Goal: Information Seeking & Learning: Compare options

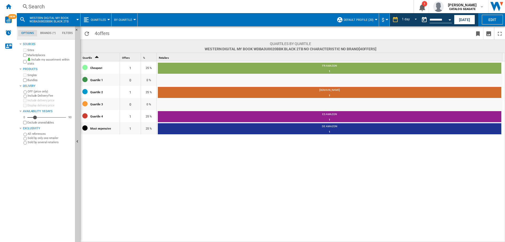
click at [39, 8] on div "Search" at bounding box center [213, 6] width 371 height 7
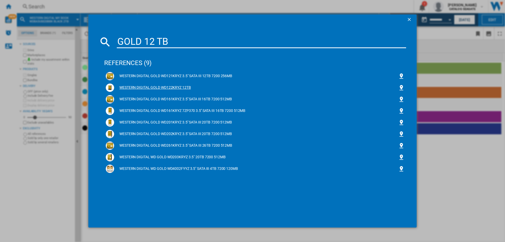
type input "GOLD 12 TB"
click at [171, 89] on div "WESTERN DIGITAL GOLD WD122KRYZ 12TB" at bounding box center [256, 87] width 284 height 5
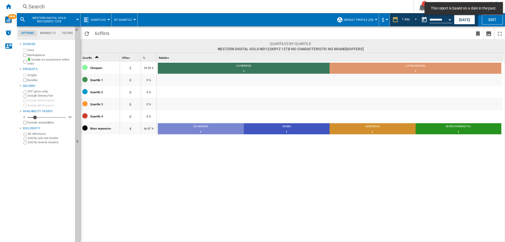
click at [97, 19] on span "Quartiles" at bounding box center [98, 19] width 15 height 3
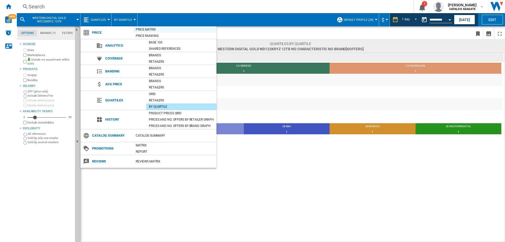
click at [145, 30] on div "Price Matrix" at bounding box center [174, 29] width 83 height 5
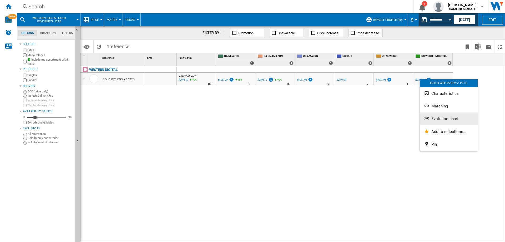
click at [432, 120] on span "Evolution chart" at bounding box center [444, 118] width 27 height 5
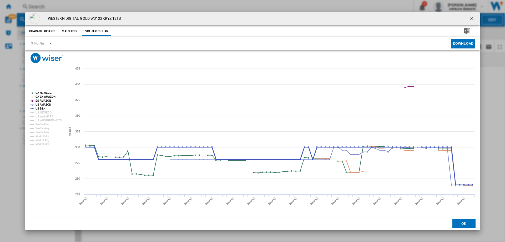
click at [39, 108] on tspan "US B&H" at bounding box center [40, 108] width 10 height 3
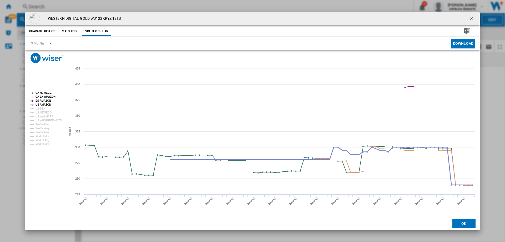
click at [41, 105] on tspan "US AMAZON" at bounding box center [43, 104] width 16 height 3
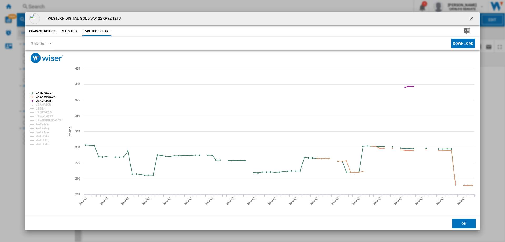
click at [43, 100] on tspan "ES AMAZON" at bounding box center [43, 100] width 16 height 3
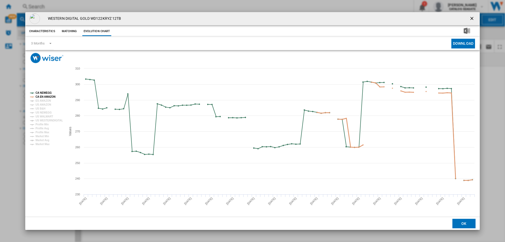
click at [44, 95] on tspan "CA EN AMAZON" at bounding box center [45, 96] width 20 height 3
click at [44, 92] on tspan "CA NEWEGG" at bounding box center [43, 92] width 16 height 3
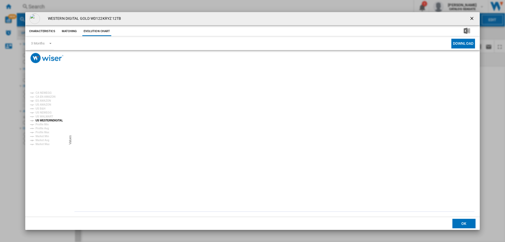
click at [47, 119] on tspan "US WESTERNDIGITAL" at bounding box center [48, 120] width 27 height 3
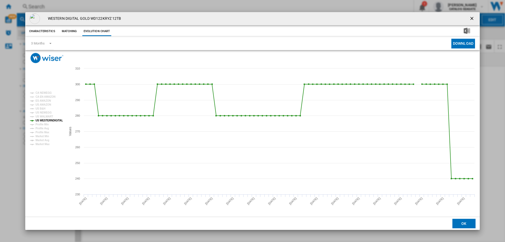
click at [470, 20] on ng-md-icon "getI18NText('BUTTONS.CLOSE_DIALOG')" at bounding box center [472, 19] width 6 height 6
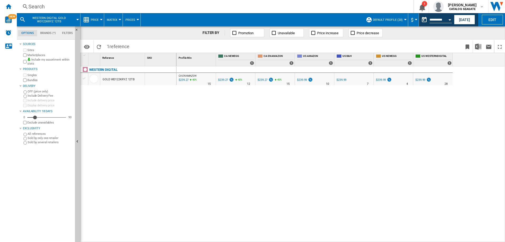
click at [43, 5] on div "Search" at bounding box center [213, 6] width 371 height 7
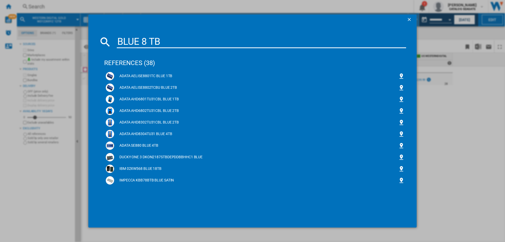
click at [118, 40] on input "BLUE 8 TB" at bounding box center [261, 41] width 289 height 13
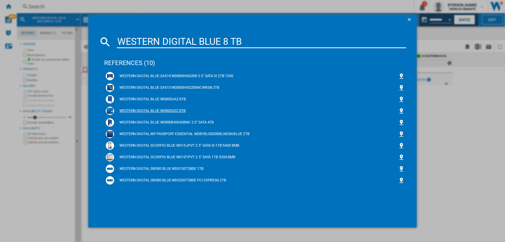
type input "WESTERN DIGITAL BLUE 8 TB"
click at [156, 111] on div "WESTERN DIGITAL BLUE WD80EAZZ 8TB" at bounding box center [256, 110] width 284 height 5
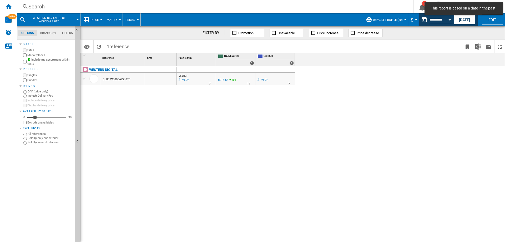
click at [59, 8] on div "Search" at bounding box center [213, 6] width 371 height 7
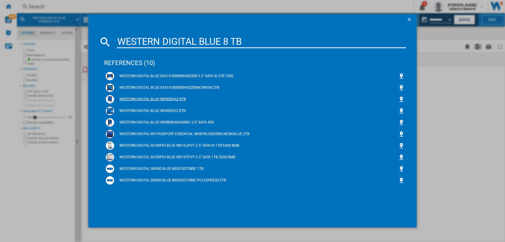
type input "WESTERN DIGITAL BLUE 8 TB"
click at [172, 98] on div "WESTERN DIGITAL BLUE WD80EAAZ 8TB" at bounding box center [256, 98] width 284 height 5
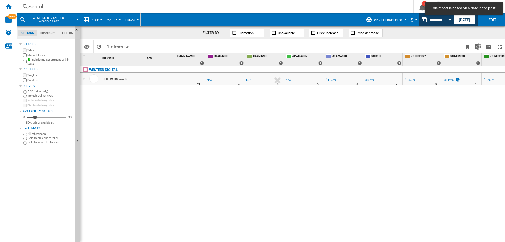
scroll to position [0, 105]
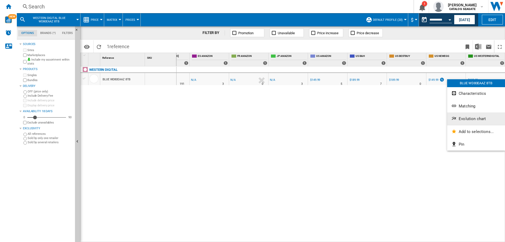
click at [470, 120] on span "Evolution chart" at bounding box center [471, 118] width 27 height 5
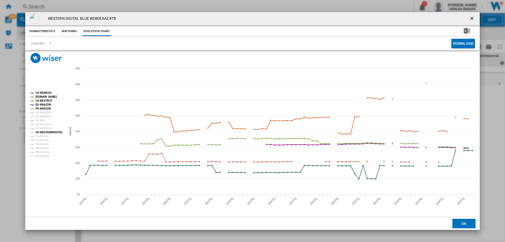
click at [39, 131] on tspan "US WESTERNDIGITAL" at bounding box center [48, 132] width 27 height 3
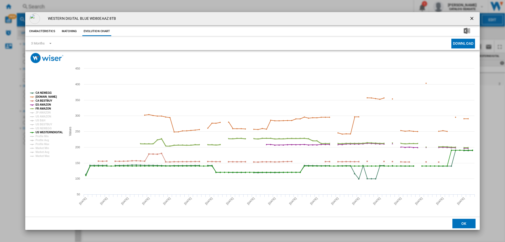
click at [47, 109] on tspan "FR AMAZON" at bounding box center [43, 108] width 16 height 3
click at [47, 103] on tspan "ES AMAZON" at bounding box center [43, 104] width 16 height 3
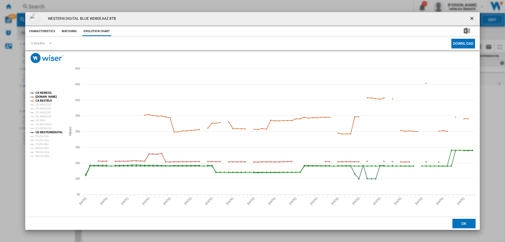
click at [47, 100] on tspan "CA BESTBUY" at bounding box center [43, 100] width 17 height 3
click at [48, 97] on tspan "[DOMAIN_NAME]" at bounding box center [45, 96] width 21 height 3
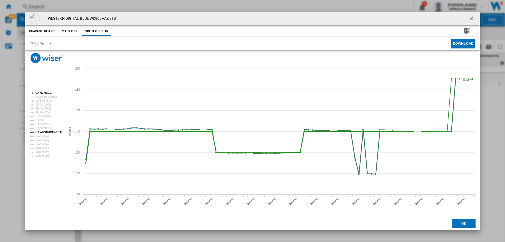
click at [49, 92] on tspan "CA NEWEGG" at bounding box center [43, 92] width 16 height 3
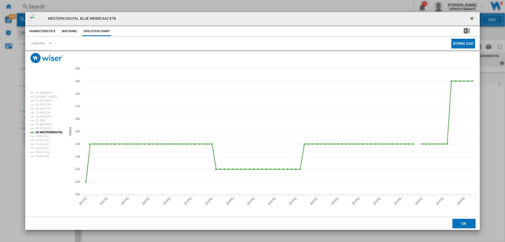
click at [472, 18] on ng-md-icon "getI18NText('BUTTONS.CLOSE_DIALOG')" at bounding box center [472, 19] width 6 height 6
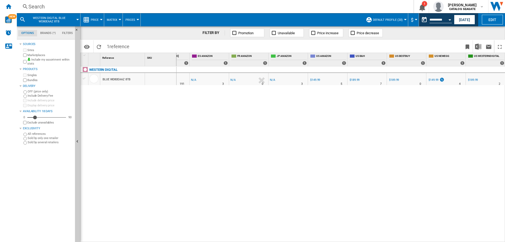
click at [49, 7] on div "Search" at bounding box center [213, 6] width 371 height 7
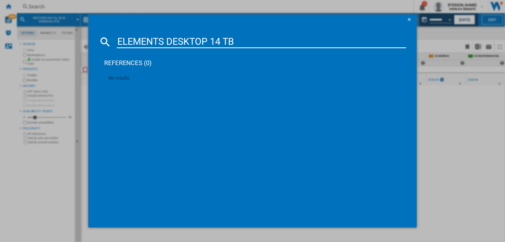
drag, startPoint x: 211, startPoint y: 38, endPoint x: 168, endPoint y: 39, distance: 43.1
click at [168, 39] on input "ELEMENTS DESKTOP 14 TB" at bounding box center [261, 41] width 289 height 13
type input "ELEMENTS 14 TB"
click at [186, 75] on div "WESTERN DIGITAL ELEMENTS WDBWLG0140HBK BLACK 14TB" at bounding box center [256, 75] width 284 height 5
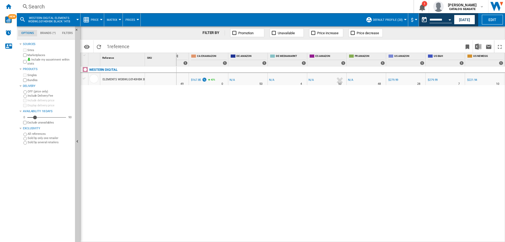
scroll to position [0, 145]
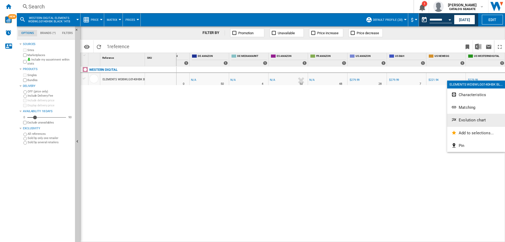
click at [470, 118] on span "Evolution chart" at bounding box center [471, 119] width 27 height 5
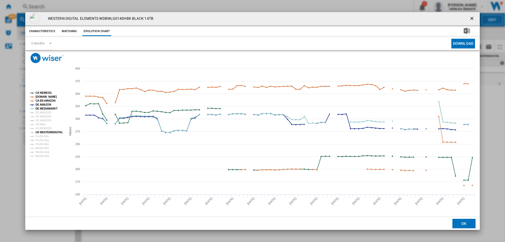
click at [45, 132] on tspan "US WESTERNDIGITAL" at bounding box center [48, 132] width 27 height 3
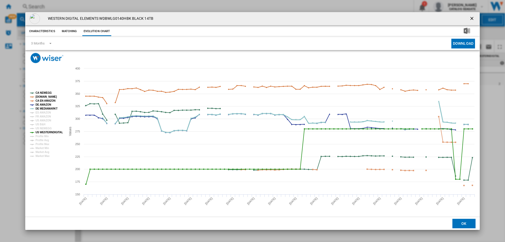
click at [51, 107] on tspan "DE MEDIAMARKT" at bounding box center [46, 108] width 22 height 3
click at [49, 104] on tspan "DE AMAZON" at bounding box center [43, 104] width 16 height 3
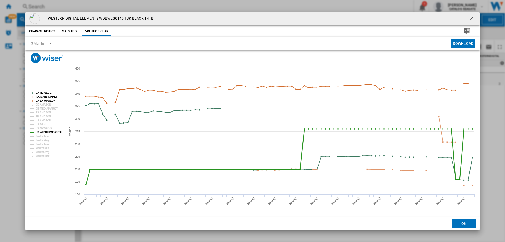
click at [51, 132] on tspan "US WESTERNDIGITAL" at bounding box center [48, 132] width 27 height 3
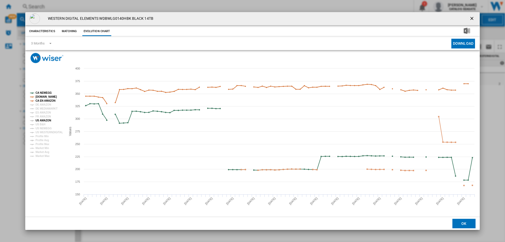
click at [44, 120] on tspan "US AMAZON" at bounding box center [43, 120] width 16 height 3
click at [50, 100] on tspan "CA EN AMAZON" at bounding box center [45, 100] width 20 height 3
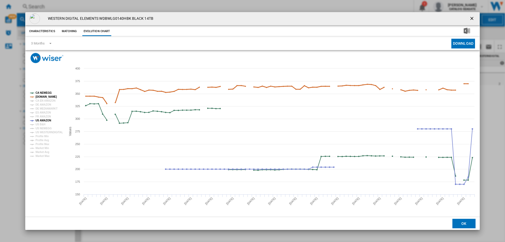
click at [50, 96] on tspan "[DOMAIN_NAME]" at bounding box center [45, 96] width 21 height 3
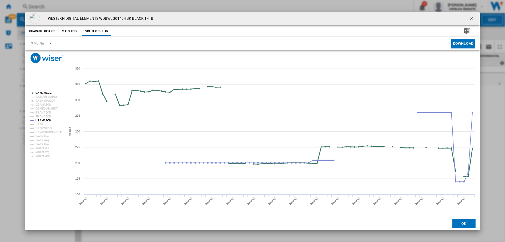
click at [47, 92] on tspan "CA NEWEGG" at bounding box center [43, 92] width 16 height 3
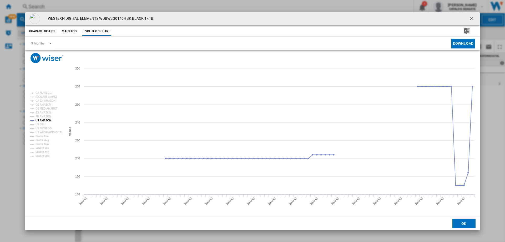
click at [470, 16] on ng-md-icon "getI18NText('BUTTONS.CLOSE_DIALOG')" at bounding box center [472, 19] width 6 height 6
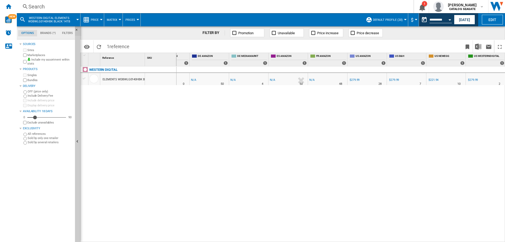
click at [79, 31] on div "Search Search 0 1 [PERSON_NAME] CATALOG [GEOGRAPHIC_DATA] CATALOG [GEOGRAPHIC_D…" at bounding box center [261, 121] width 488 height 242
click at [32, 5] on div "Search" at bounding box center [213, 6] width 371 height 7
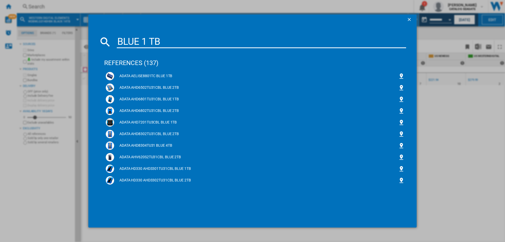
click at [117, 43] on input "BLUE 1 TB" at bounding box center [261, 41] width 289 height 13
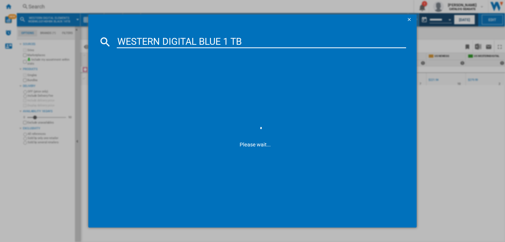
type input "WESTERN DIGITAL BLUE 1 TB"
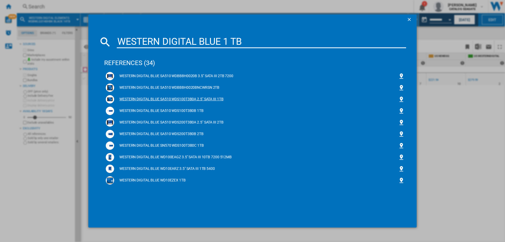
click at [190, 99] on div "WESTERN DIGITAL BLUE SA510 WDS100T3B0A 2.5" SATA III 1TB" at bounding box center [256, 98] width 284 height 5
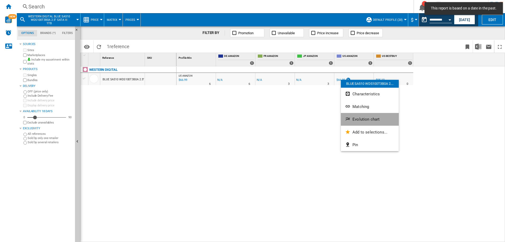
click at [357, 119] on span "Evolution chart" at bounding box center [365, 119] width 27 height 5
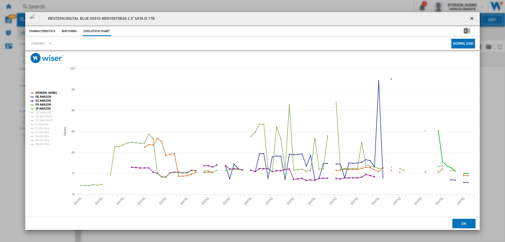
click at [44, 108] on tspan "JP AMAZON" at bounding box center [42, 108] width 15 height 3
click at [43, 112] on tspan "US AMAZON" at bounding box center [43, 112] width 16 height 3
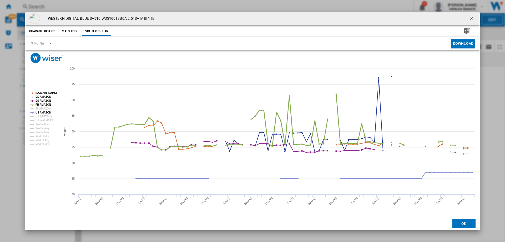
click at [44, 104] on tspan "FR AMAZON" at bounding box center [43, 104] width 16 height 3
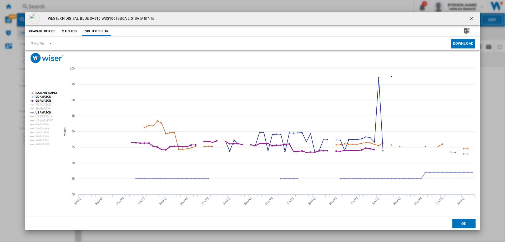
click at [44, 100] on tspan "ES AMAZON" at bounding box center [43, 100] width 16 height 3
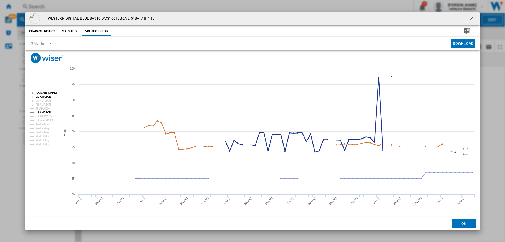
click at [44, 96] on tspan "DE AMAZON" at bounding box center [43, 96] width 16 height 3
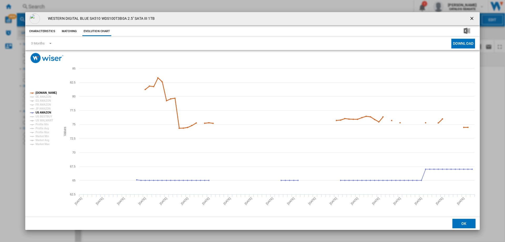
click at [47, 91] on tspan "[DOMAIN_NAME]" at bounding box center [45, 92] width 21 height 3
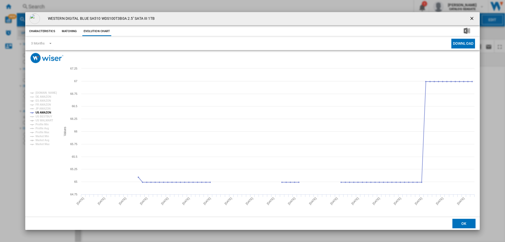
click at [472, 18] on ng-md-icon "getI18NText('BUTTONS.CLOSE_DIALOG')" at bounding box center [472, 19] width 6 height 6
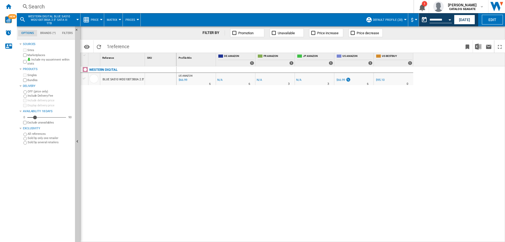
click at [92, 16] on button "Price" at bounding box center [96, 19] width 11 height 13
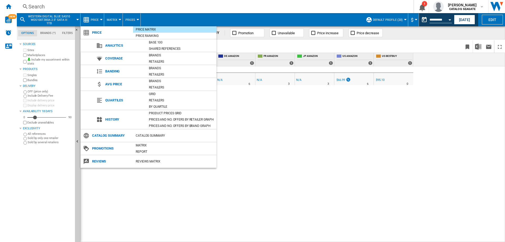
click at [73, 4] on md-backdrop at bounding box center [252, 121] width 505 height 242
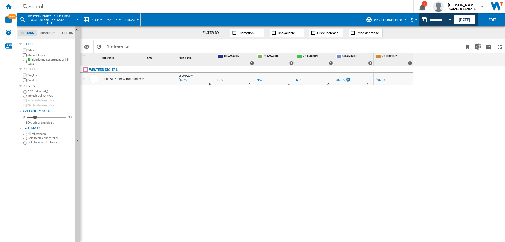
click at [73, 4] on div "Search" at bounding box center [213, 6] width 371 height 7
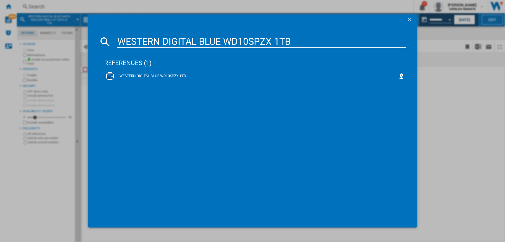
type input "WESTERN DIGITAL BLUE WD10SPZX 1TB"
click at [168, 76] on div "WESTERN DIGITAL BLUE WD10SPZX 1TB" at bounding box center [256, 75] width 284 height 5
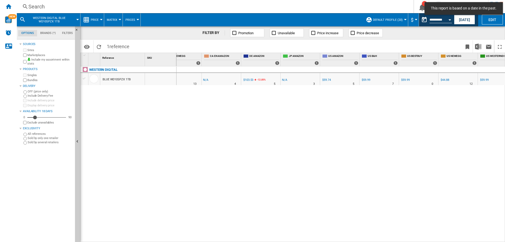
scroll to position [0, 66]
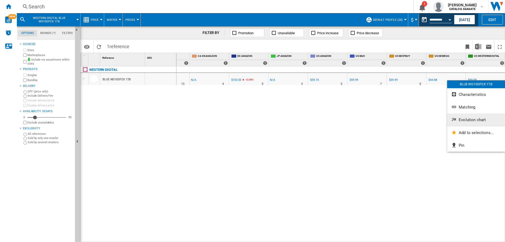
click at [471, 120] on span "Evolution chart" at bounding box center [471, 119] width 27 height 5
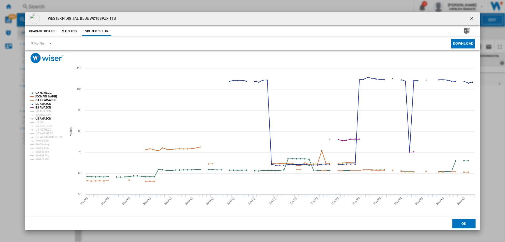
click at [44, 117] on tspan "US AMAZON" at bounding box center [43, 118] width 16 height 3
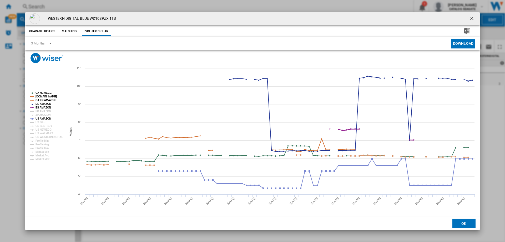
click at [46, 107] on tspan "ES AMAZON" at bounding box center [43, 107] width 16 height 3
click at [46, 103] on tspan "DE AMAZON" at bounding box center [43, 103] width 16 height 3
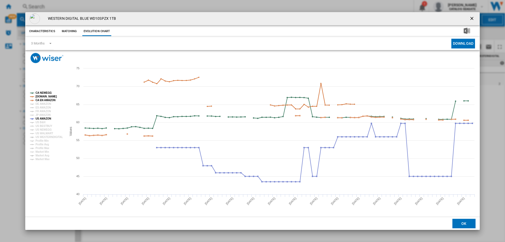
click at [48, 100] on tspan "CA EN AMAZON" at bounding box center [45, 100] width 20 height 3
click at [48, 97] on tspan "[DOMAIN_NAME]" at bounding box center [45, 96] width 21 height 3
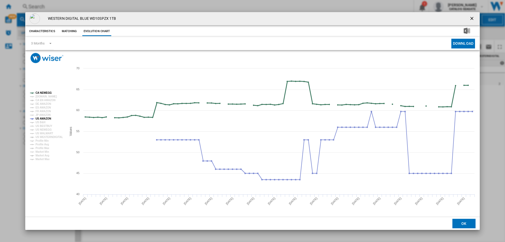
click at [48, 91] on tspan "CA NEWEGG" at bounding box center [43, 92] width 16 height 3
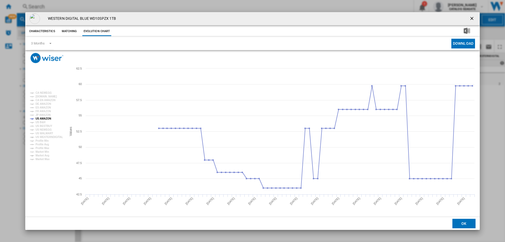
click at [473, 18] on ng-md-icon "getI18NText('BUTTONS.CLOSE_DIALOG')" at bounding box center [472, 19] width 6 height 6
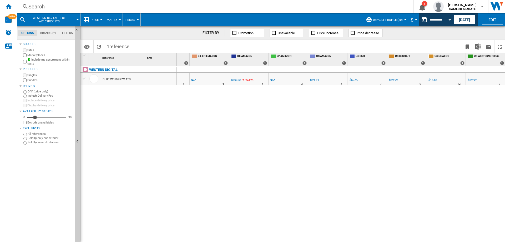
click at [50, 4] on div "Search" at bounding box center [213, 6] width 371 height 7
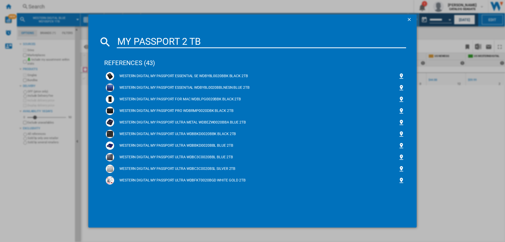
drag, startPoint x: 230, startPoint y: 44, endPoint x: 114, endPoint y: 45, distance: 116.5
click at [114, 45] on div "MY PASSPORT 2 TB" at bounding box center [252, 41] width 307 height 13
paste input "WESTERN DIGITAL MY PASSPORT WDBWML0020BGY GREY 2"
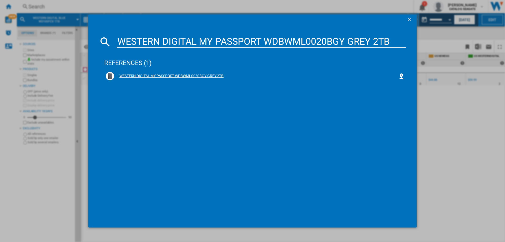
type input "WESTERN DIGITAL MY PASSPORT WDBWML0020BGY GREY 2TB"
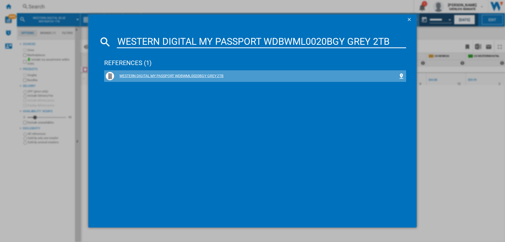
click at [216, 75] on div "WESTERN DIGITAL MY PASSPORT WDBWML0020BGY GREY 2TB" at bounding box center [256, 75] width 284 height 5
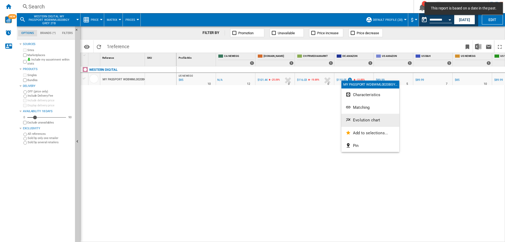
click at [357, 120] on span "Evolution chart" at bounding box center [366, 119] width 27 height 5
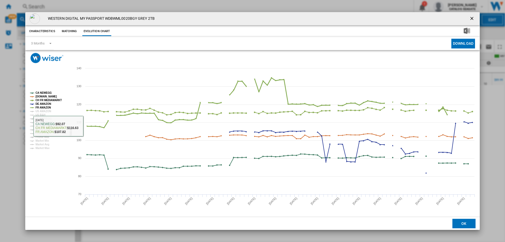
click at [48, 110] on tspan "US AMAZON" at bounding box center [43, 111] width 16 height 3
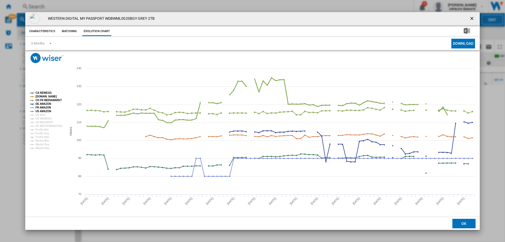
click at [48, 108] on tspan "FR AMAZON" at bounding box center [43, 107] width 16 height 3
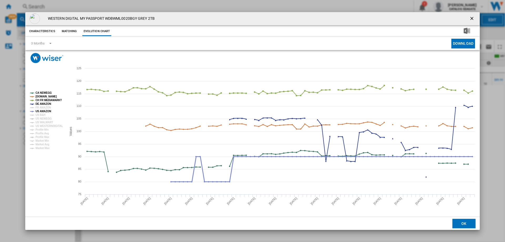
click at [46, 110] on tspan "US AMAZON" at bounding box center [43, 111] width 16 height 3
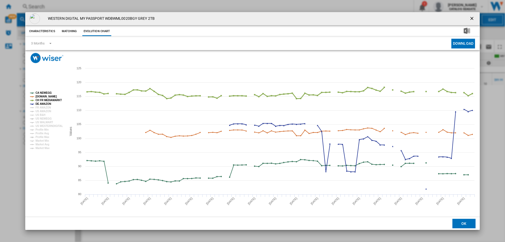
click at [56, 100] on tspan "CH FR MEDIAMARKT" at bounding box center [48, 100] width 26 height 3
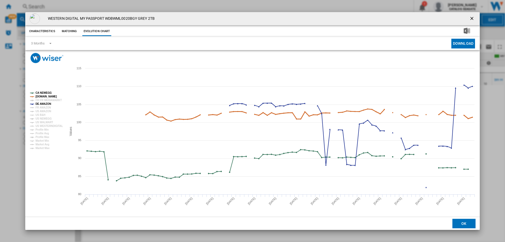
click at [54, 96] on tspan "[DOMAIN_NAME]" at bounding box center [45, 96] width 21 height 3
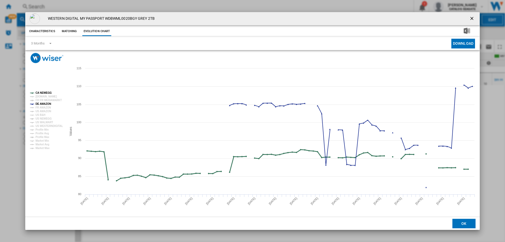
click at [47, 94] on tspan "CA NEWEGG" at bounding box center [43, 92] width 16 height 3
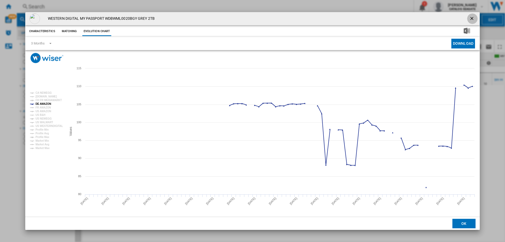
click at [472, 18] on ng-md-icon "getI18NText('BUTTONS.CLOSE_DIALOG')" at bounding box center [472, 19] width 6 height 6
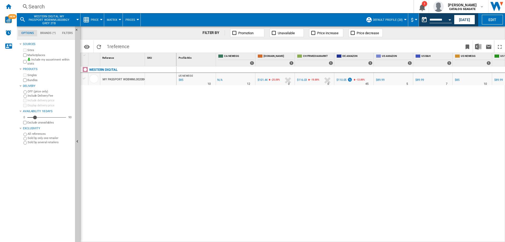
click at [40, 5] on div "Search" at bounding box center [213, 6] width 371 height 7
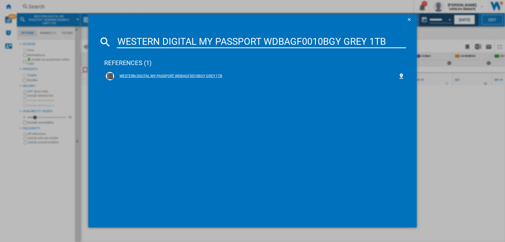
type input "WESTERN DIGITAL MY PASSPORT WDBAGF0010BGY GREY 1TB"
click at [181, 76] on div "WESTERN DIGITAL MY PASSPORT WDBAGF0010BGY GREY 1TB" at bounding box center [256, 75] width 284 height 5
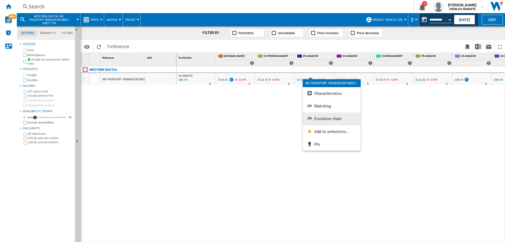
click at [321, 119] on span "Evolution chart" at bounding box center [327, 118] width 27 height 5
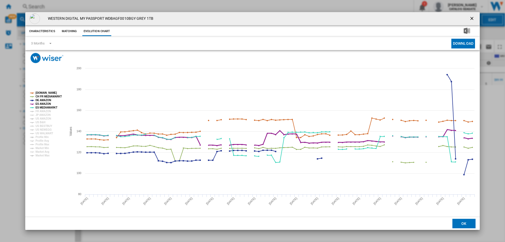
click at [44, 104] on tspan "ES AMAZON" at bounding box center [43, 103] width 16 height 3
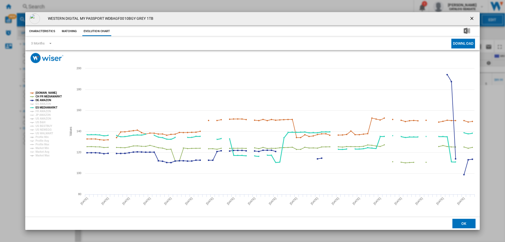
click at [44, 106] on tspan "ES MEDIAMARKT" at bounding box center [46, 107] width 22 height 3
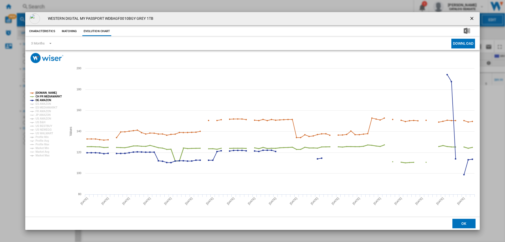
click at [52, 96] on tspan "CH FR MEDIAMARKT" at bounding box center [48, 96] width 26 height 3
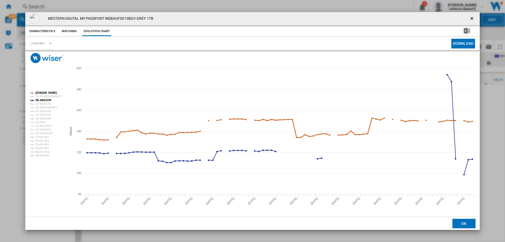
click at [50, 91] on tspan "[DOMAIN_NAME]" at bounding box center [45, 92] width 21 height 3
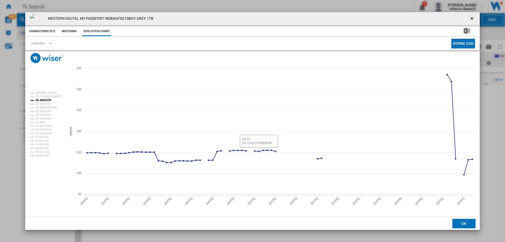
click at [473, 17] on ng-md-icon "getI18NText('BUTTONS.CLOSE_DIALOG')" at bounding box center [472, 19] width 6 height 6
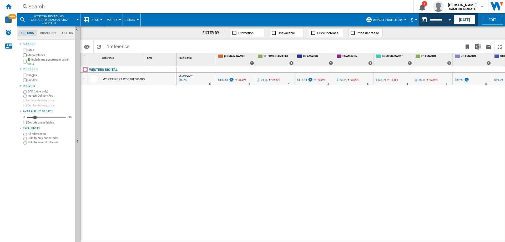
click at [411, 21] on span "$" at bounding box center [412, 20] width 3 height 6
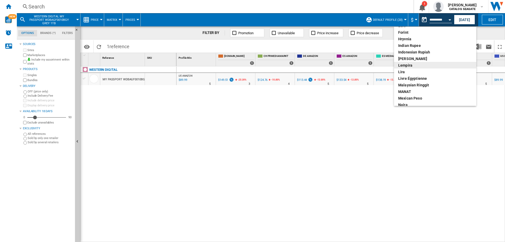
scroll to position [79, 0]
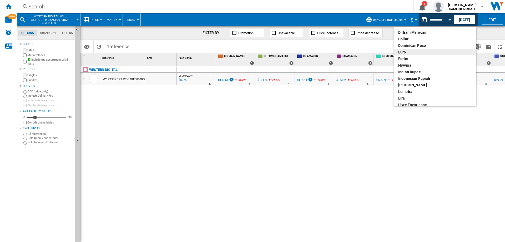
click at [408, 50] on div "euro" at bounding box center [435, 51] width 74 height 5
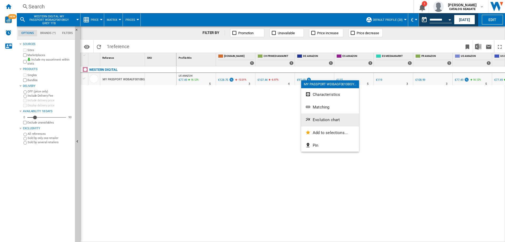
click at [322, 119] on span "Evolution chart" at bounding box center [326, 119] width 27 height 5
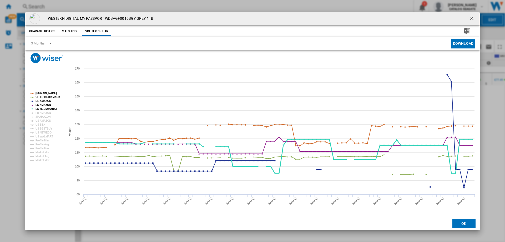
click at [40, 108] on tspan "ES MEDIAMARKT" at bounding box center [46, 108] width 22 height 3
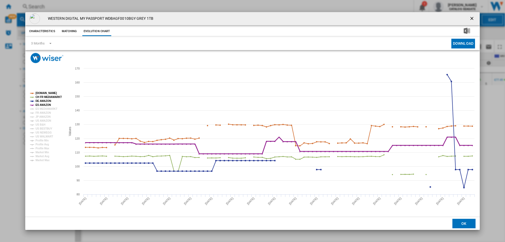
click at [41, 104] on tspan "ES AMAZON" at bounding box center [43, 104] width 16 height 3
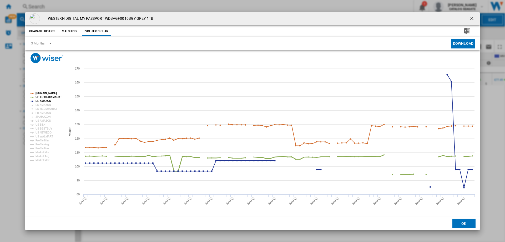
click at [49, 96] on tspan "CH FR MEDIAMARKT" at bounding box center [48, 96] width 26 height 3
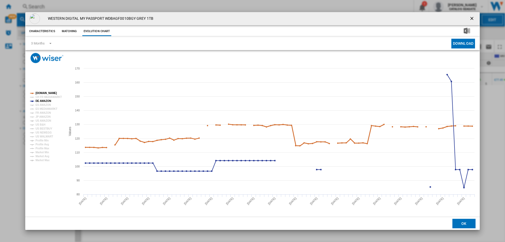
click at [49, 93] on tspan "[DOMAIN_NAME]" at bounding box center [45, 92] width 21 height 3
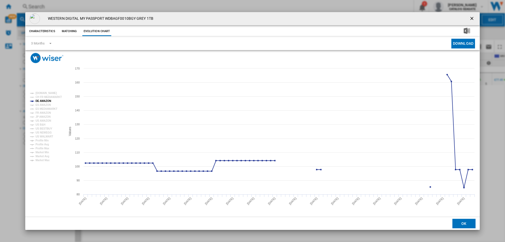
click at [472, 18] on ng-md-icon "getI18NText('BUTTONS.CLOSE_DIALOG')" at bounding box center [472, 19] width 6 height 6
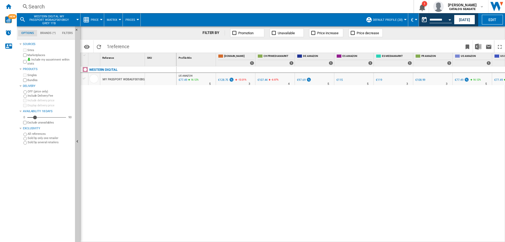
click at [411, 19] on span "€" at bounding box center [412, 20] width 3 height 6
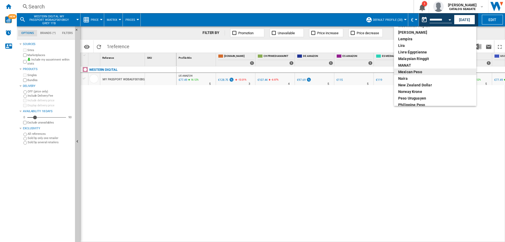
scroll to position [184, 0]
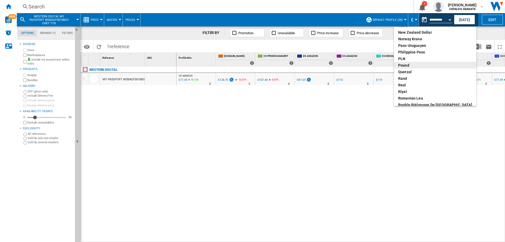
click at [410, 65] on div "pound" at bounding box center [435, 65] width 74 height 5
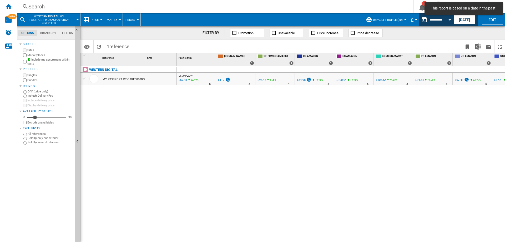
click at [48, 7] on div "Search" at bounding box center [213, 6] width 371 height 7
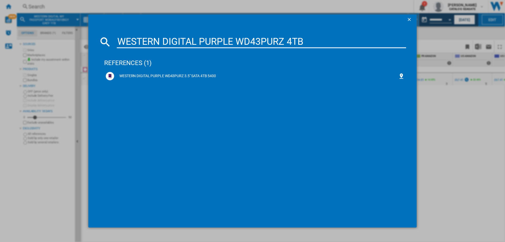
type input "WESTERN DIGITAL PURPLE WD43PURZ 4TB"
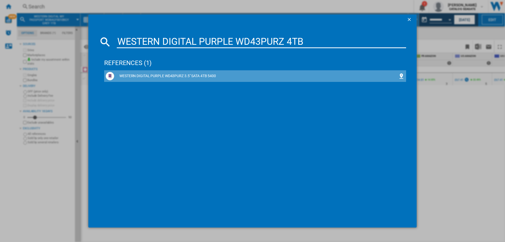
click at [166, 73] on div "WESTERN DIGITAL PURPLE WD43PURZ 3.5" SATA 4TB 5400" at bounding box center [255, 76] width 299 height 8
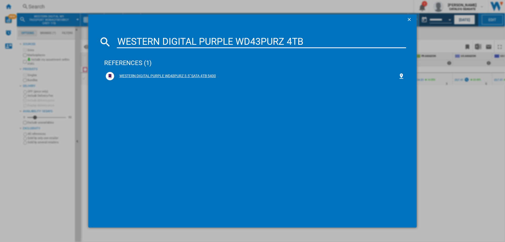
click at [212, 75] on div "WESTERN DIGITAL PURPLE WD43PURZ 3.5" SATA 4TB 5400" at bounding box center [256, 75] width 284 height 5
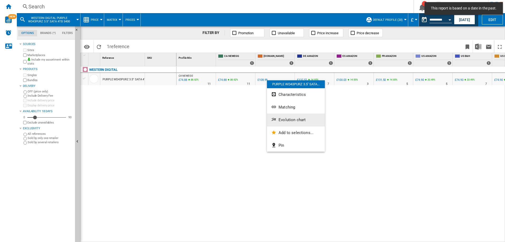
click at [284, 121] on span "Evolution chart" at bounding box center [291, 119] width 27 height 5
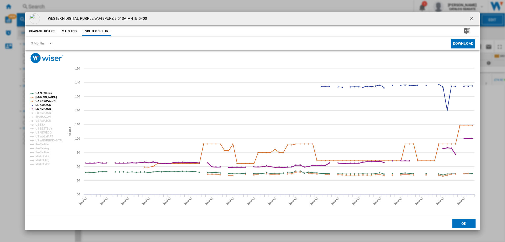
click at [44, 108] on tspan "ES AMAZON" at bounding box center [43, 108] width 16 height 3
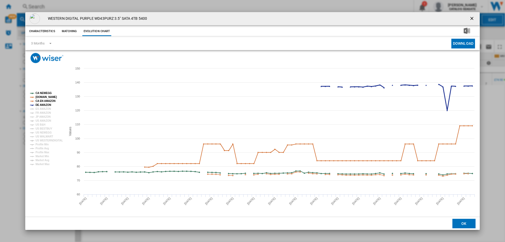
click at [43, 105] on tspan "DE AMAZON" at bounding box center [43, 104] width 16 height 3
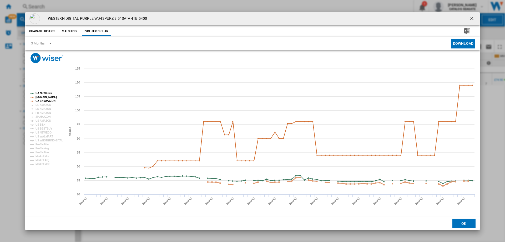
click at [43, 101] on tspan "CA EN AMAZON" at bounding box center [45, 100] width 20 height 3
click at [43, 93] on tspan "CA NEWEGG" at bounding box center [43, 92] width 16 height 3
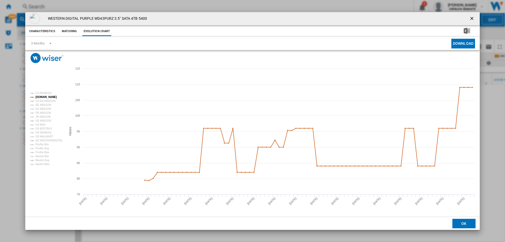
click at [472, 19] on ng-md-icon "getI18NText('BUTTONS.CLOSE_DIALOG')" at bounding box center [472, 19] width 6 height 6
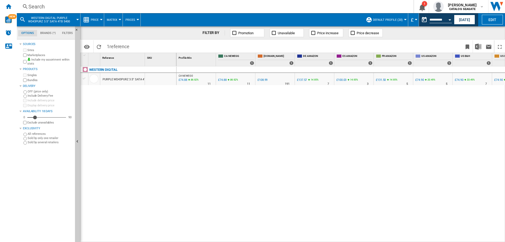
click at [47, 7] on div "Search" at bounding box center [213, 6] width 371 height 7
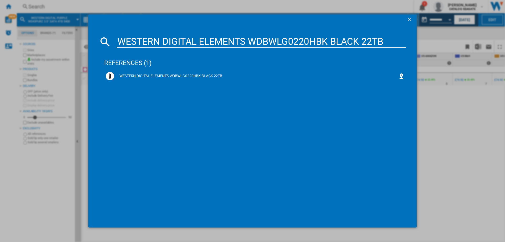
type input "WESTERN DIGITAL ELEMENTS WDBWLG0220HBK BLACK 22TB"
click at [155, 75] on div "WESTERN DIGITAL ELEMENTS WDBWLG0220HBK BLACK 22TB" at bounding box center [256, 75] width 284 height 5
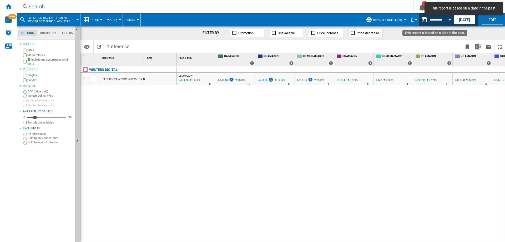
click at [423, 19] on button "This report is based on a date in the past." at bounding box center [424, 19] width 11 height 11
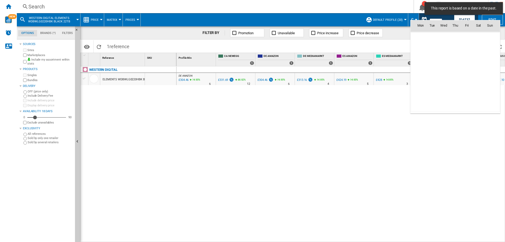
scroll to position [2508, 0]
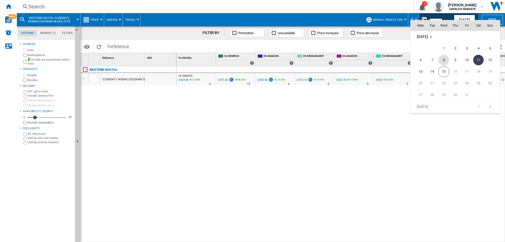
click at [445, 58] on span "8" at bounding box center [443, 60] width 11 height 11
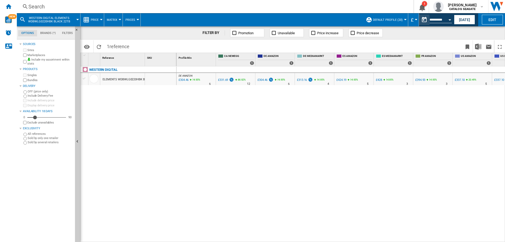
type input "**********"
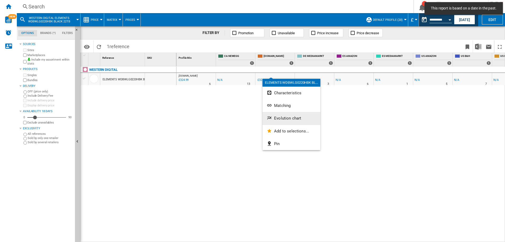
click at [281, 119] on span "Evolution chart" at bounding box center [287, 118] width 27 height 5
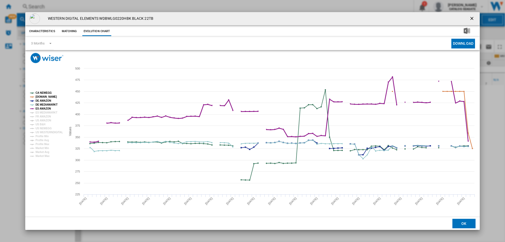
click at [41, 108] on tspan "ES AMAZON" at bounding box center [43, 108] width 16 height 3
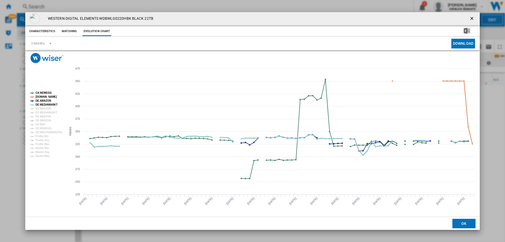
click at [43, 104] on tspan "DE MEDIAMARKT" at bounding box center [46, 104] width 22 height 3
click at [43, 100] on tspan "DE AMAZON" at bounding box center [43, 100] width 16 height 3
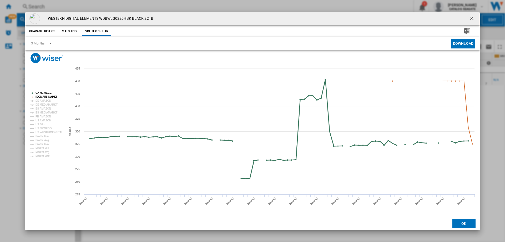
click at [45, 91] on tspan "CA NEWEGG" at bounding box center [43, 92] width 16 height 3
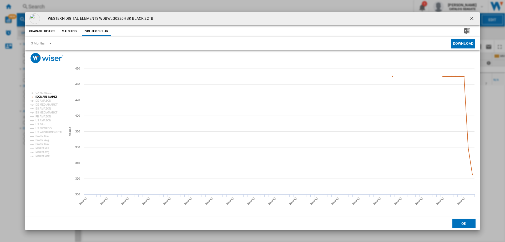
click at [472, 18] on ng-md-icon "getI18NText('BUTTONS.CLOSE_DIALOG')" at bounding box center [472, 19] width 6 height 6
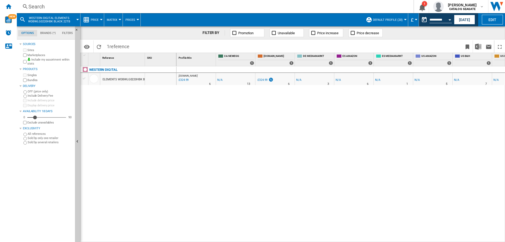
click at [402, 20] on button "Default profile (20)" at bounding box center [389, 19] width 32 height 13
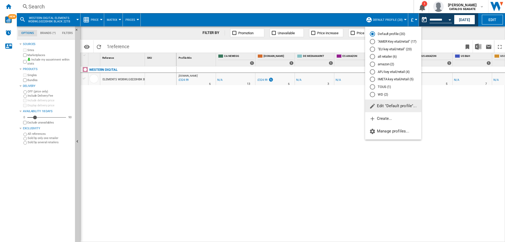
click at [382, 77] on md-radio-button "IMETA key etail/retail (5)" at bounding box center [393, 79] width 47 height 5
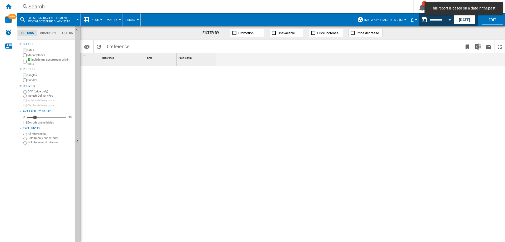
click at [22, 53] on div "Marketplaces" at bounding box center [47, 55] width 51 height 5
click at [60, 4] on div "Search" at bounding box center [213, 6] width 371 height 7
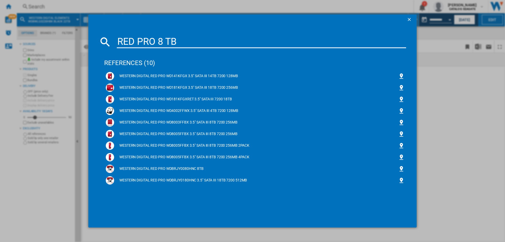
drag, startPoint x: 202, startPoint y: 42, endPoint x: 120, endPoint y: 39, distance: 82.6
click at [120, 39] on input "RED PRO 8 TB" at bounding box center [261, 41] width 289 height 13
paste input "WESTERN DIGITAL RED PRO WD8003FFBX 3.5" SATA III 8TB 7200 256M"
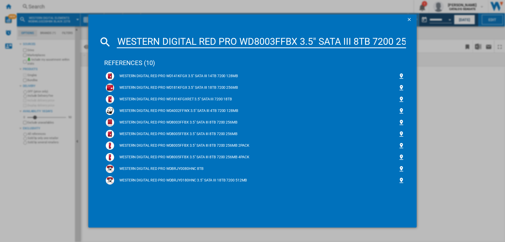
scroll to position [0, 21]
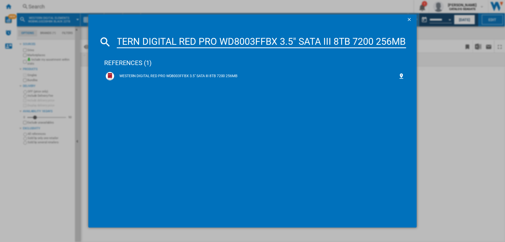
type input "WESTERN DIGITAL RED PRO WD8003FFBX 3.5" SATA III 8TB 7200 256MB"
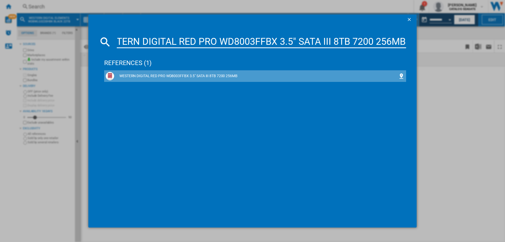
click at [199, 76] on div "WESTERN DIGITAL RED PRO WD8003FFBX 3.5" SATA III 8TB 7200 256MB" at bounding box center [256, 75] width 284 height 5
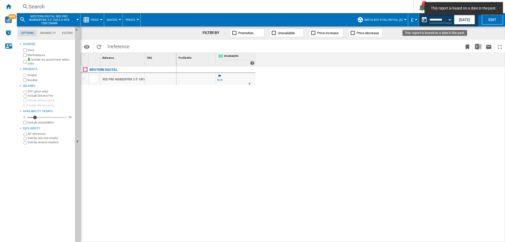
click at [422, 19] on button "This report is based on a date in the past." at bounding box center [424, 19] width 11 height 11
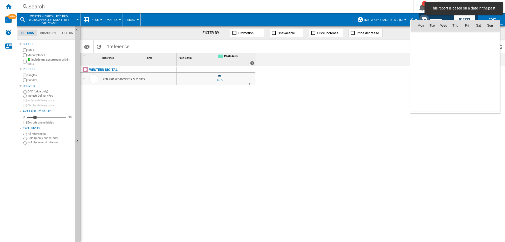
scroll to position [2508, 0]
click at [480, 60] on span "11" at bounding box center [478, 60] width 11 height 11
type input "**********"
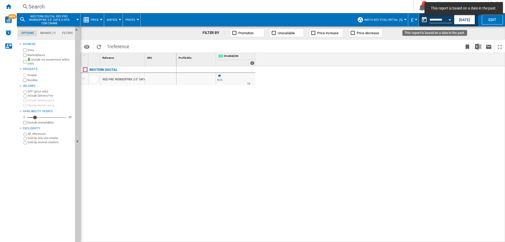
click at [423, 19] on button "This report is based on a date in the past." at bounding box center [424, 19] width 11 height 11
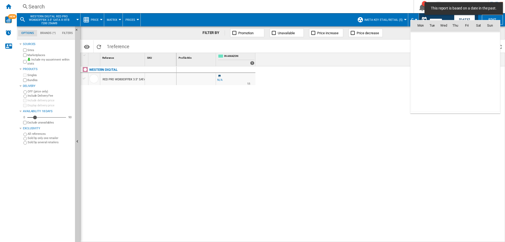
scroll to position [2508, 0]
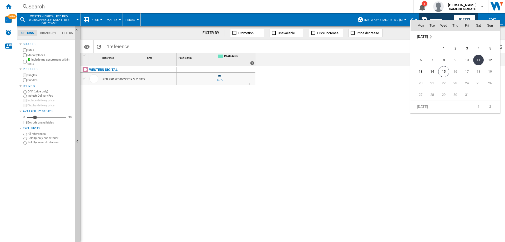
drag, startPoint x: 492, startPoint y: 60, endPoint x: 433, endPoint y: 24, distance: 68.5
click at [492, 60] on span "12" at bounding box center [489, 60] width 11 height 11
type input "**********"
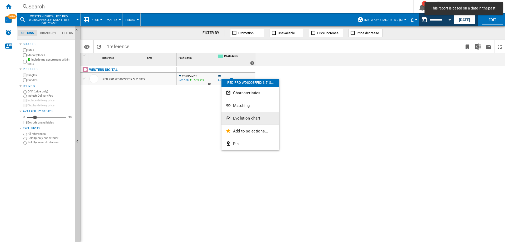
click at [237, 119] on span "Evolution chart" at bounding box center [246, 118] width 27 height 5
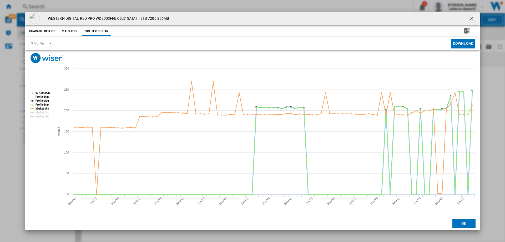
click at [40, 98] on tspan "Profile Min" at bounding box center [41, 96] width 13 height 3
click at [41, 100] on tspan "Profile Avg" at bounding box center [41, 100] width 13 height 3
click at [42, 103] on tspan "Profile Max" at bounding box center [42, 104] width 14 height 3
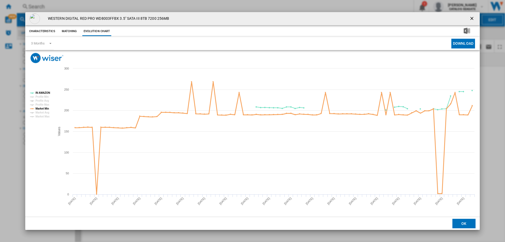
click at [42, 108] on tspan "Market Min" at bounding box center [41, 108] width 13 height 3
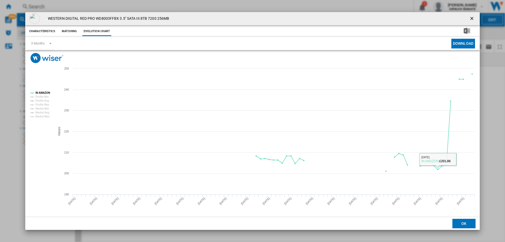
click at [473, 18] on ng-md-icon "getI18NText('BUTTONS.CLOSE_DIALOG')" at bounding box center [472, 19] width 6 height 6
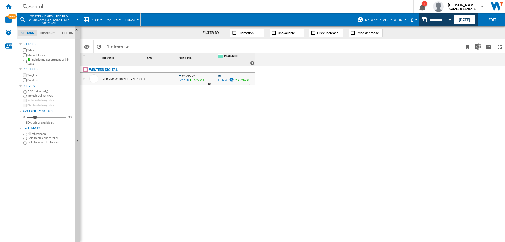
click at [390, 21] on span "IMETA key etail/retail (5)" at bounding box center [383, 19] width 38 height 3
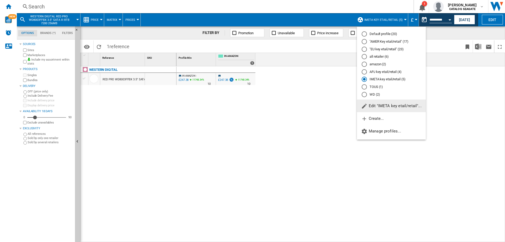
click at [415, 21] on md-backdrop at bounding box center [252, 121] width 505 height 242
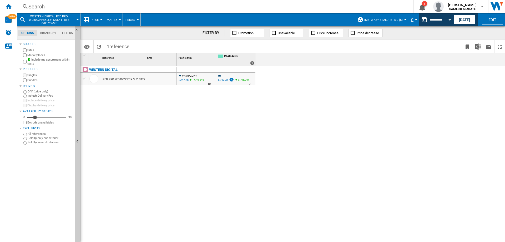
click at [415, 21] on md-menu "£ Argentin Peso Australian Dollar balboa Bolivia [GEOGRAPHIC_DATA] Bulgarian le…" at bounding box center [413, 19] width 11 height 13
click at [412, 19] on span "£" at bounding box center [412, 20] width 3 height 6
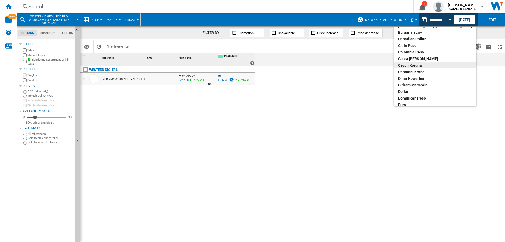
scroll to position [79, 0]
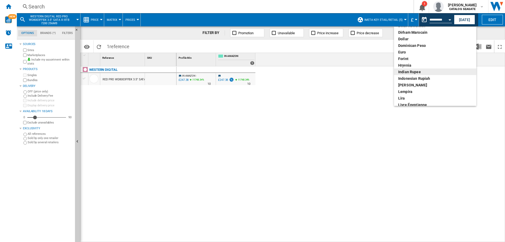
click at [414, 71] on div "Indian rupee" at bounding box center [435, 71] width 74 height 5
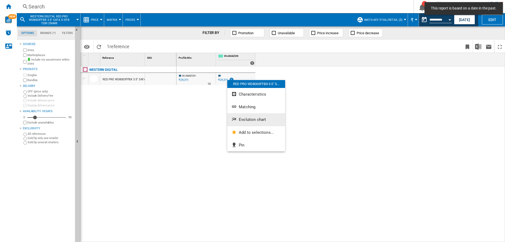
click at [241, 121] on span "Evolution chart" at bounding box center [252, 119] width 27 height 5
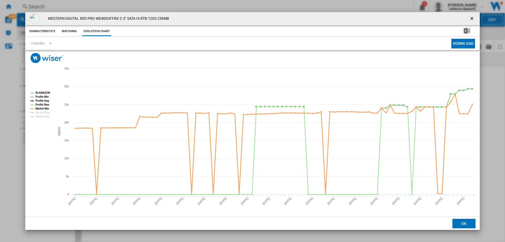
click at [45, 109] on tspan "Market Min" at bounding box center [41, 108] width 13 height 3
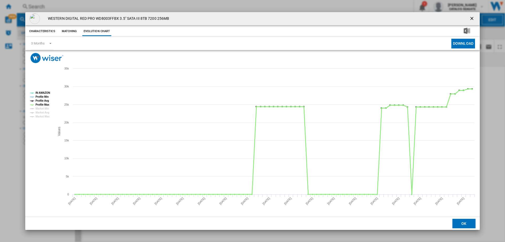
click at [43, 105] on tspan "Profile Max" at bounding box center [42, 104] width 14 height 3
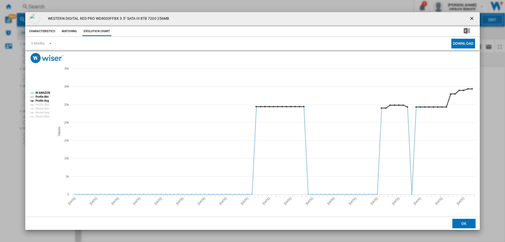
click at [43, 100] on tspan "Profile Avg" at bounding box center [41, 100] width 13 height 3
click at [43, 96] on tspan "Profile Min" at bounding box center [41, 96] width 13 height 3
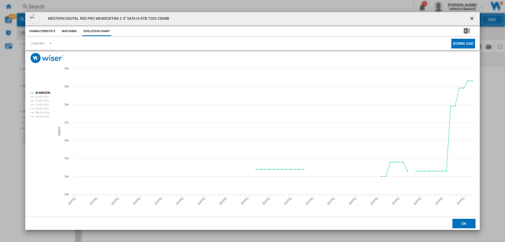
click at [472, 18] on ng-md-icon "getI18NText('BUTTONS.CLOSE_DIALOG')" at bounding box center [472, 19] width 6 height 6
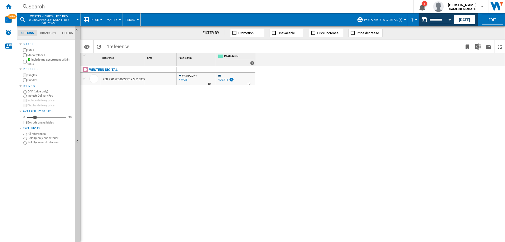
click at [41, 8] on div "Search" at bounding box center [213, 6] width 371 height 7
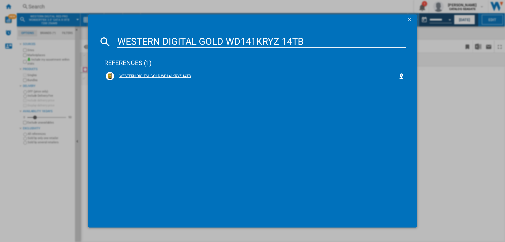
type input "WESTERN DIGITAL GOLD WD141KRYZ 14TB"
click at [176, 74] on div "WESTERN DIGITAL GOLD WD141KRYZ 14TB" at bounding box center [256, 75] width 284 height 5
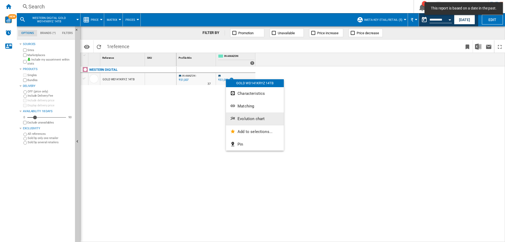
click at [241, 119] on span "Evolution chart" at bounding box center [250, 118] width 27 height 5
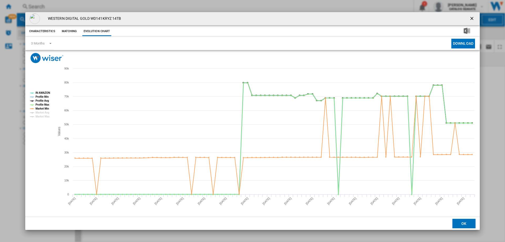
click at [43, 96] on tspan "Profile Min" at bounding box center [41, 96] width 13 height 3
click at [43, 100] on tspan "Profile Avg" at bounding box center [41, 100] width 13 height 3
click at [44, 103] on tspan "Profile Max" at bounding box center [42, 104] width 14 height 3
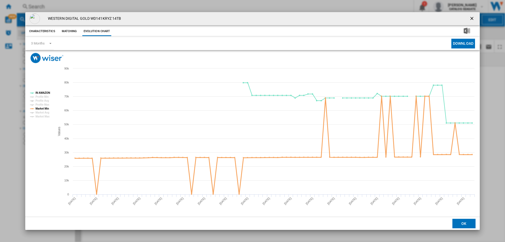
click at [44, 109] on tspan "Market Min" at bounding box center [41, 108] width 13 height 3
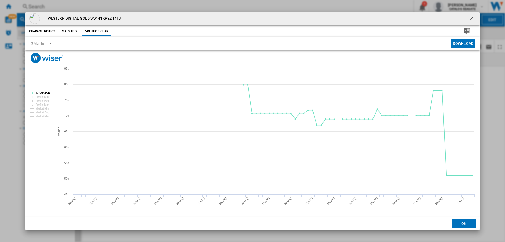
click at [471, 18] on ng-md-icon "getI18NText('BUTTONS.CLOSE_DIALOG')" at bounding box center [472, 19] width 6 height 6
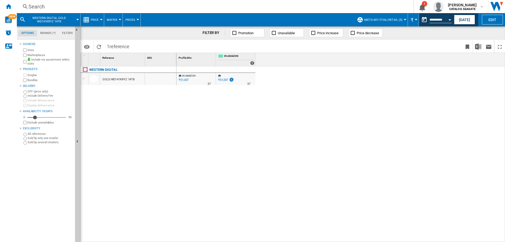
click at [47, 7] on div "Search" at bounding box center [213, 6] width 371 height 7
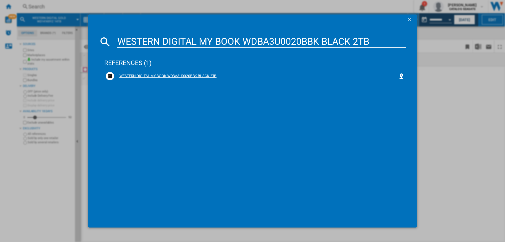
type input "WESTERN DIGITAL MY BOOK WDBA3U0020BBK BLACK 2TB"
click at [155, 78] on div "WESTERN DIGITAL MY BOOK WDBA3U0020BBK BLACK 2TB" at bounding box center [256, 75] width 284 height 5
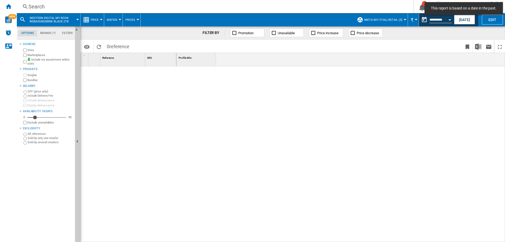
click at [412, 20] on span "₹" at bounding box center [411, 20] width 3 height 6
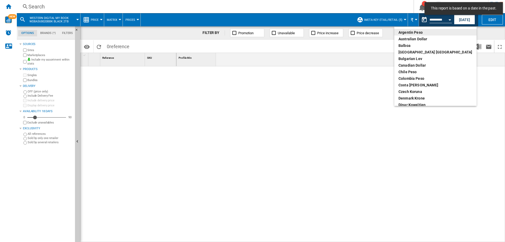
click at [398, 19] on md-backdrop at bounding box center [252, 121] width 505 height 242
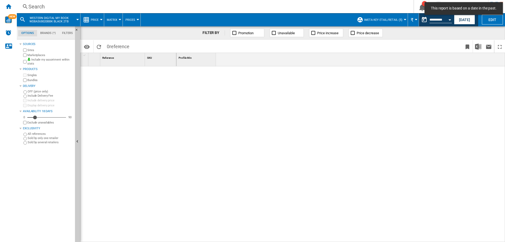
click at [396, 21] on span "IMETA key etail/retail (5)" at bounding box center [383, 19] width 38 height 3
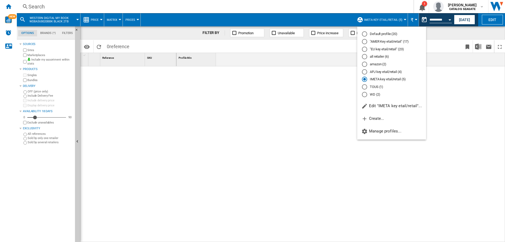
click at [366, 34] on div "Default profile (20)" at bounding box center [364, 33] width 5 height 5
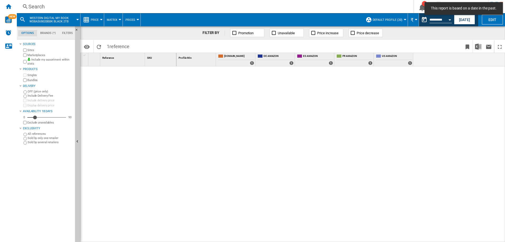
click at [413, 19] on button "₹" at bounding box center [413, 19] width 6 height 13
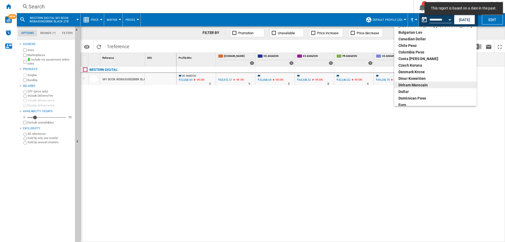
scroll to position [53, 0]
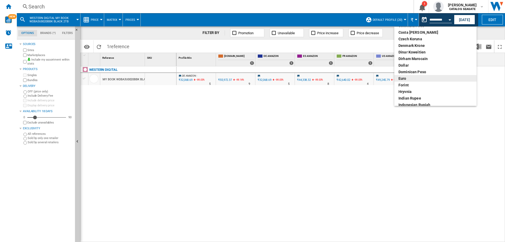
click at [405, 77] on div "euro" at bounding box center [435, 78] width 74 height 5
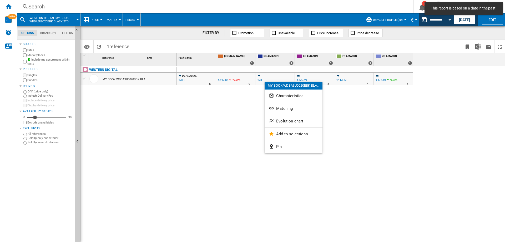
click at [253, 113] on div at bounding box center [252, 121] width 505 height 242
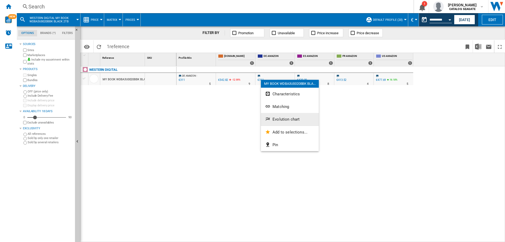
click at [276, 117] on span "Evolution chart" at bounding box center [285, 119] width 27 height 5
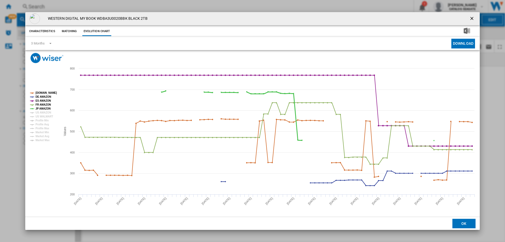
click at [39, 108] on tspan "JP AMAZON" at bounding box center [42, 108] width 15 height 3
click at [41, 104] on tspan "FR AMAZON" at bounding box center [43, 104] width 16 height 3
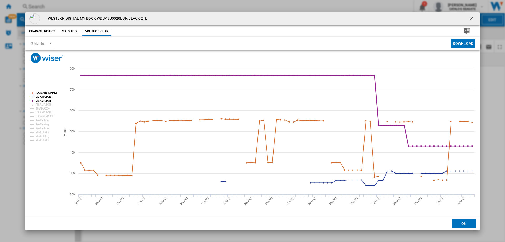
click at [42, 101] on tspan "ES AMAZON" at bounding box center [43, 100] width 16 height 3
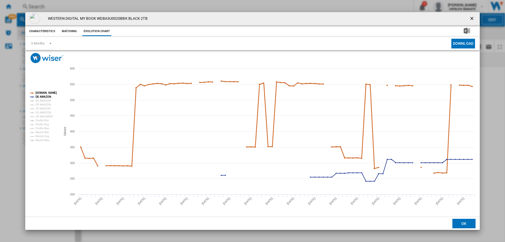
click at [54, 92] on tspan "[DOMAIN_NAME]" at bounding box center [45, 92] width 21 height 3
